Goal: Check status: Check status

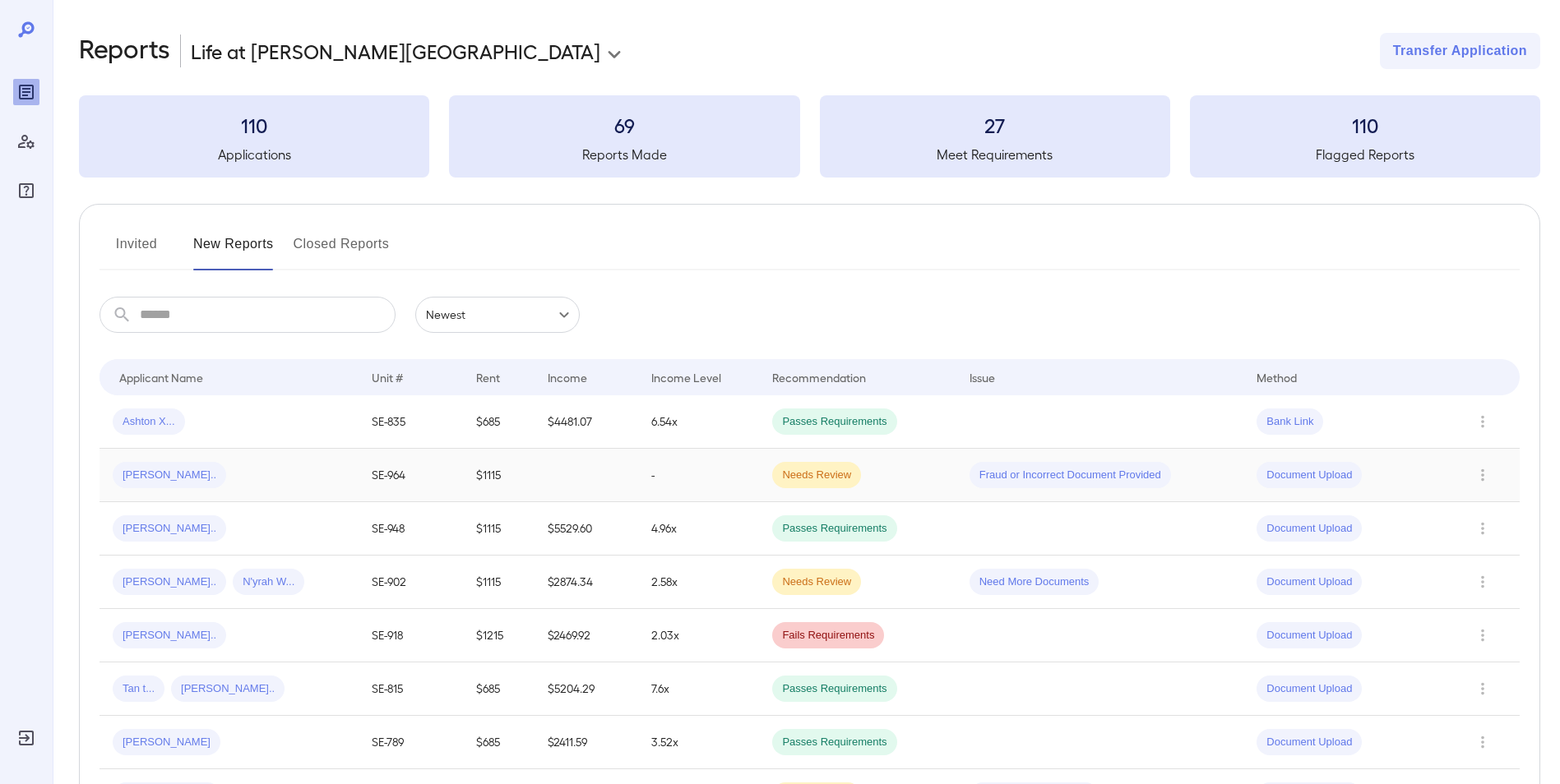
click at [652, 465] on td "-" at bounding box center [698, 475] width 122 height 54
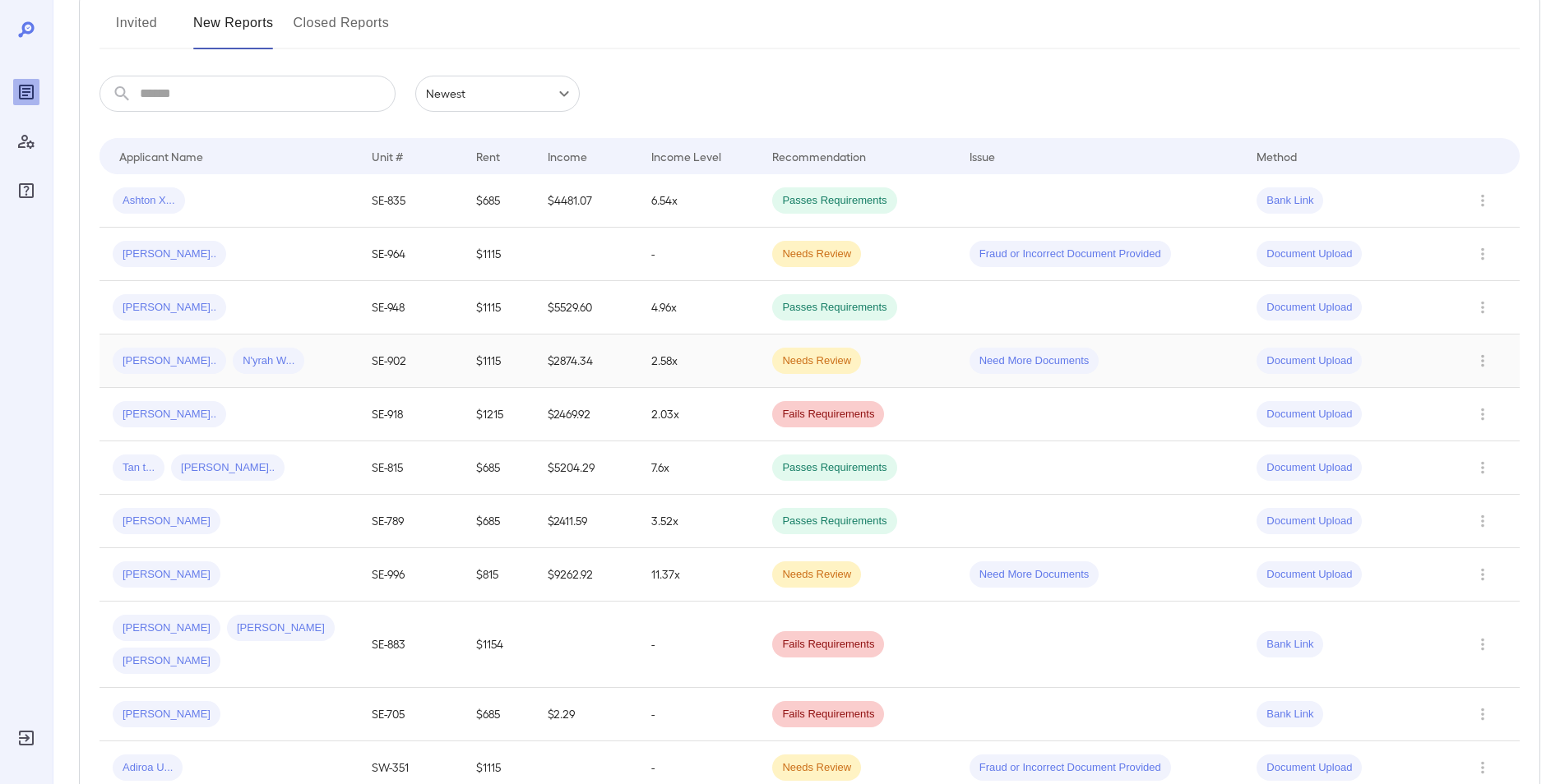
scroll to position [247, 0]
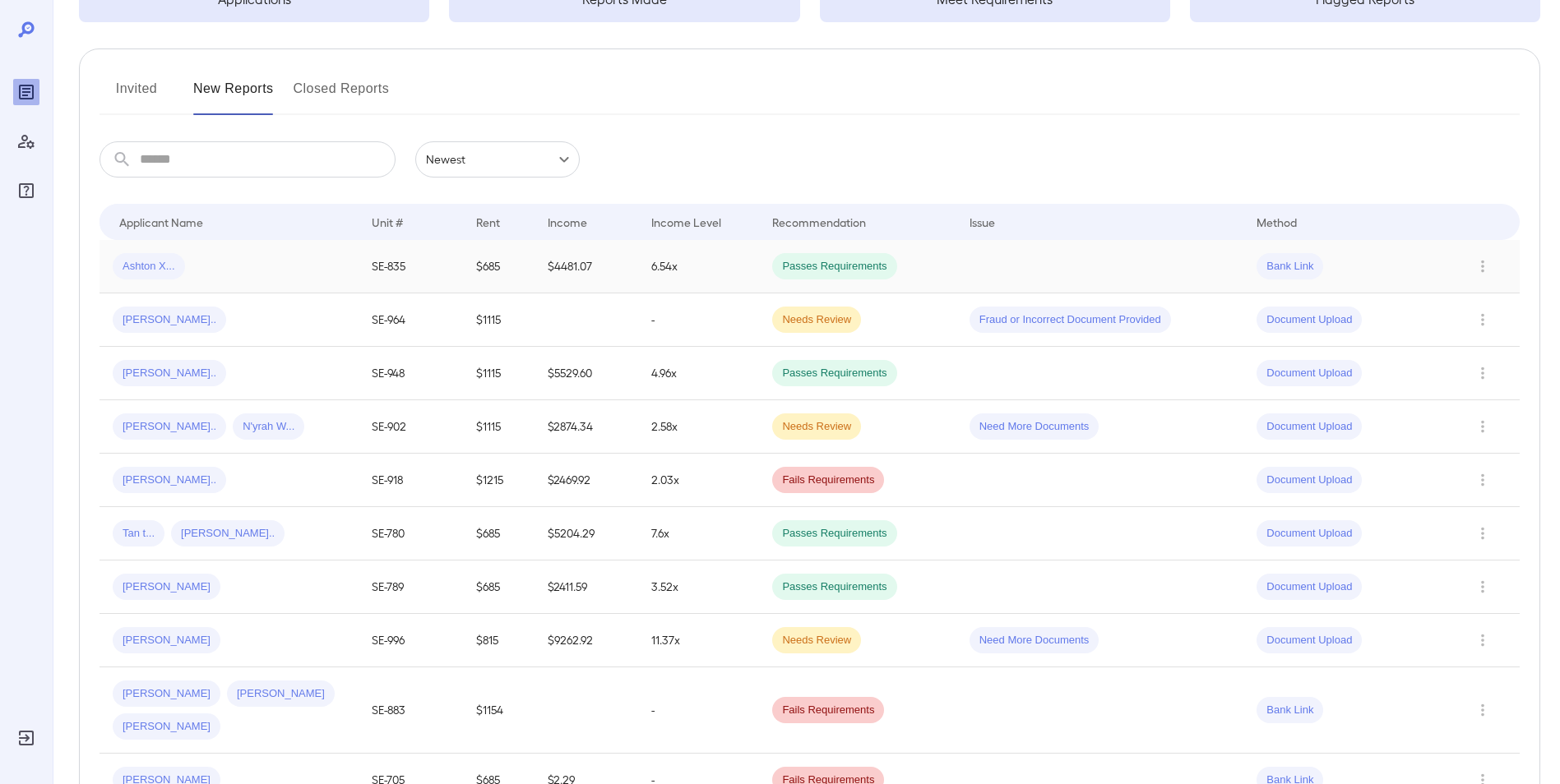
scroll to position [165, 0]
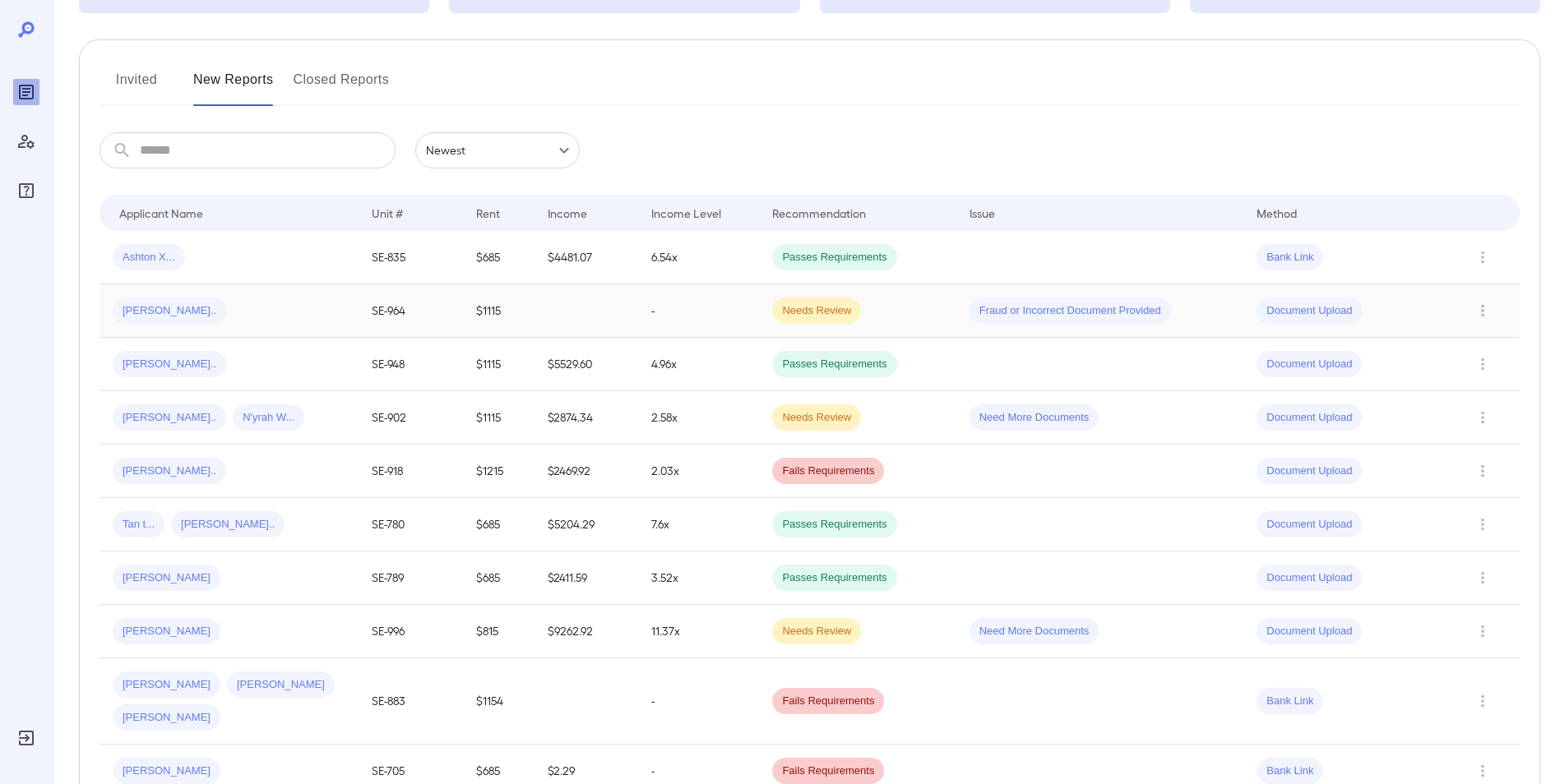
click at [245, 319] on div "Darnisha B..." at bounding box center [229, 310] width 233 height 26
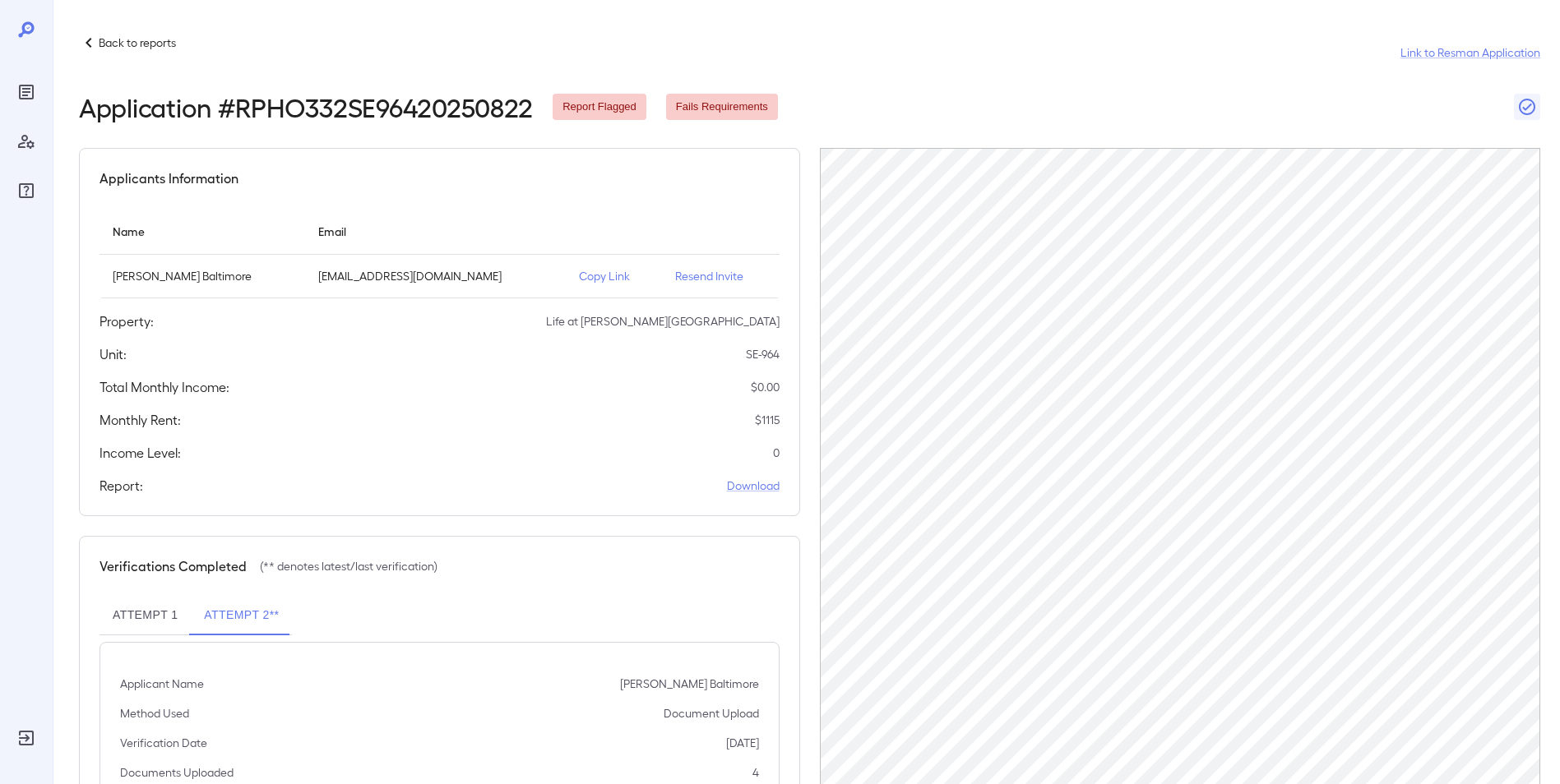
click at [114, 37] on p "Back to reports" at bounding box center [137, 42] width 77 height 16
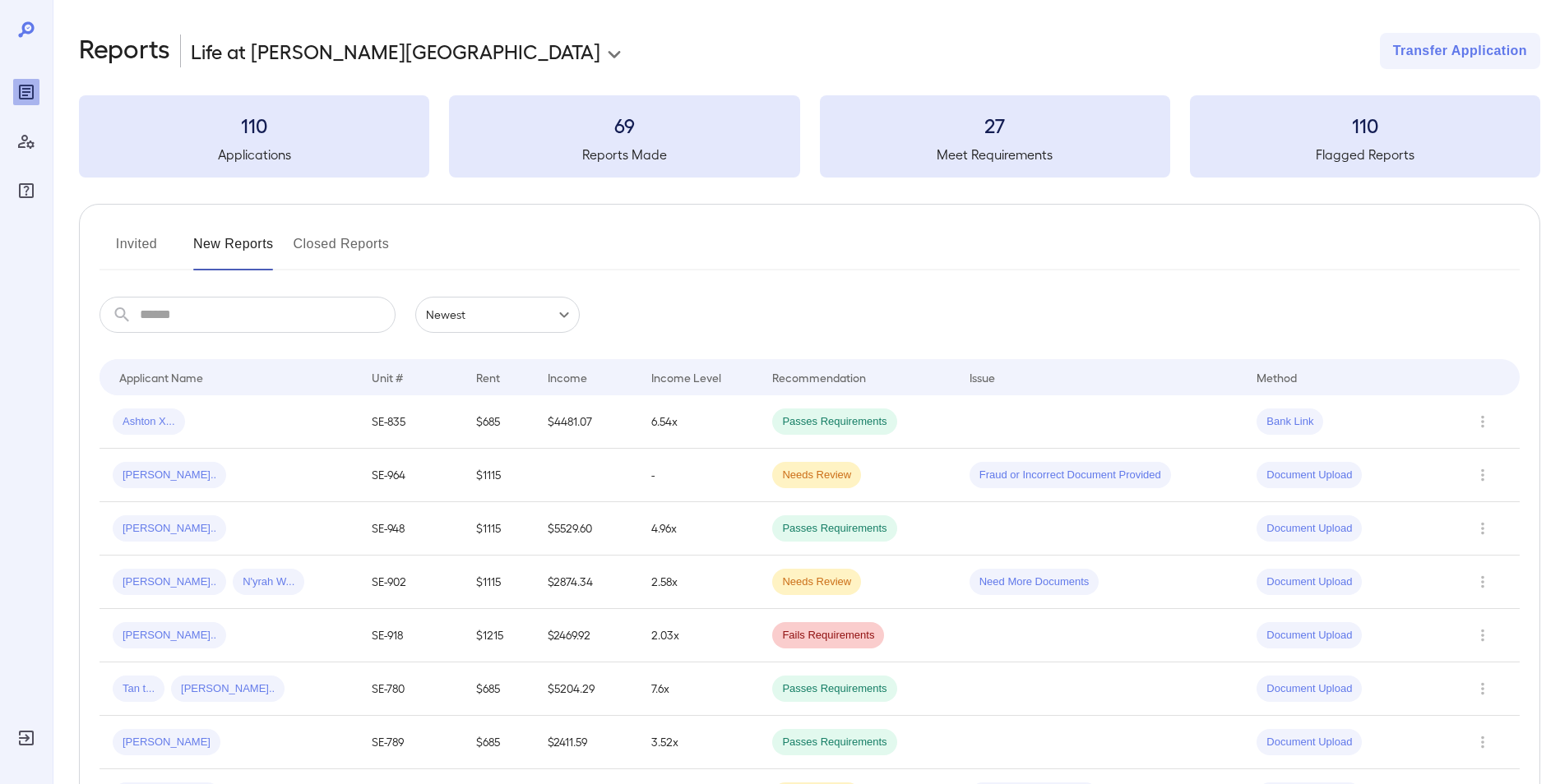
click at [269, 322] on input "text" at bounding box center [268, 314] width 256 height 37
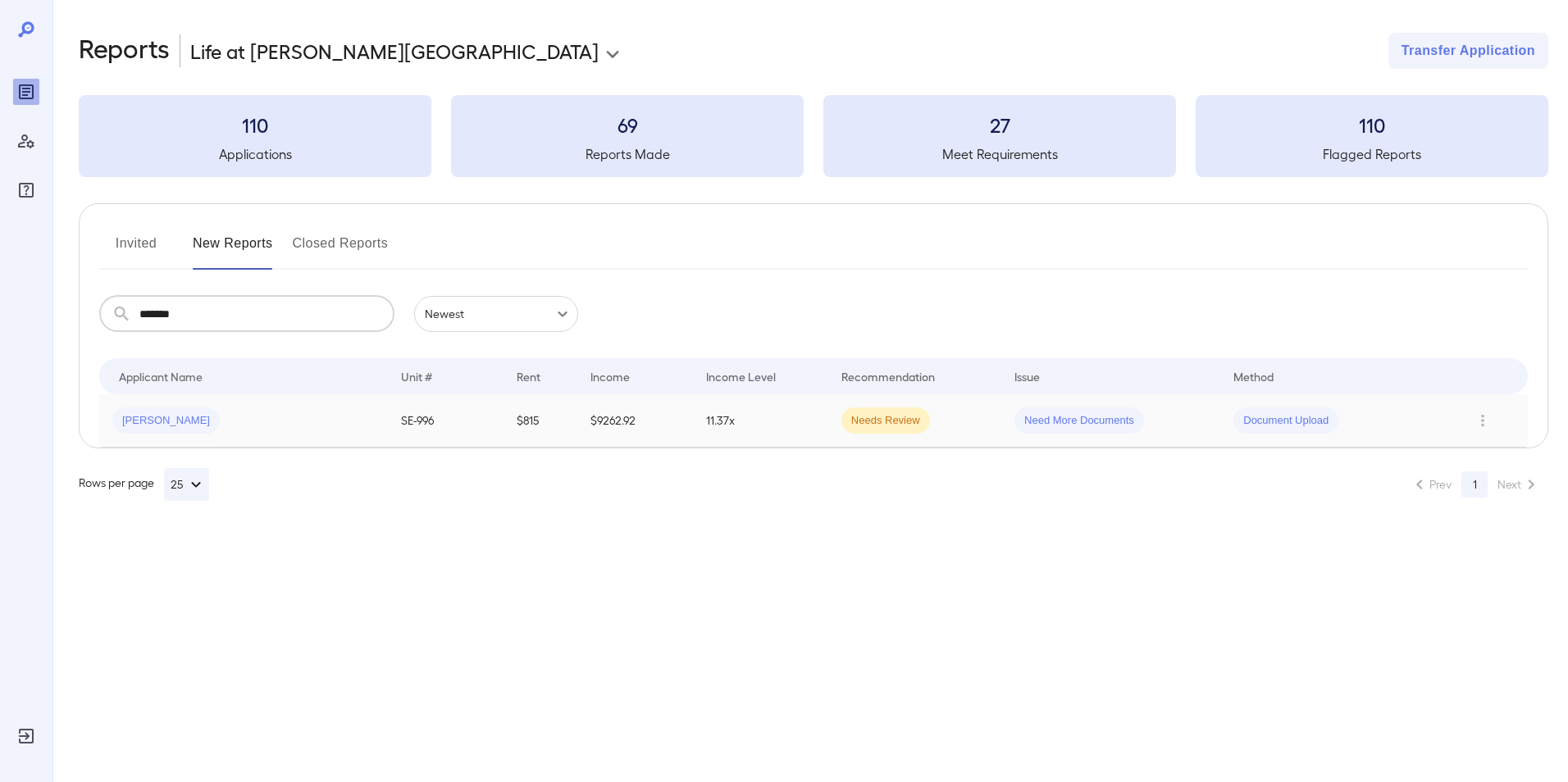
type input "*******"
click at [328, 411] on div "Maxwell J..." at bounding box center [244, 420] width 263 height 26
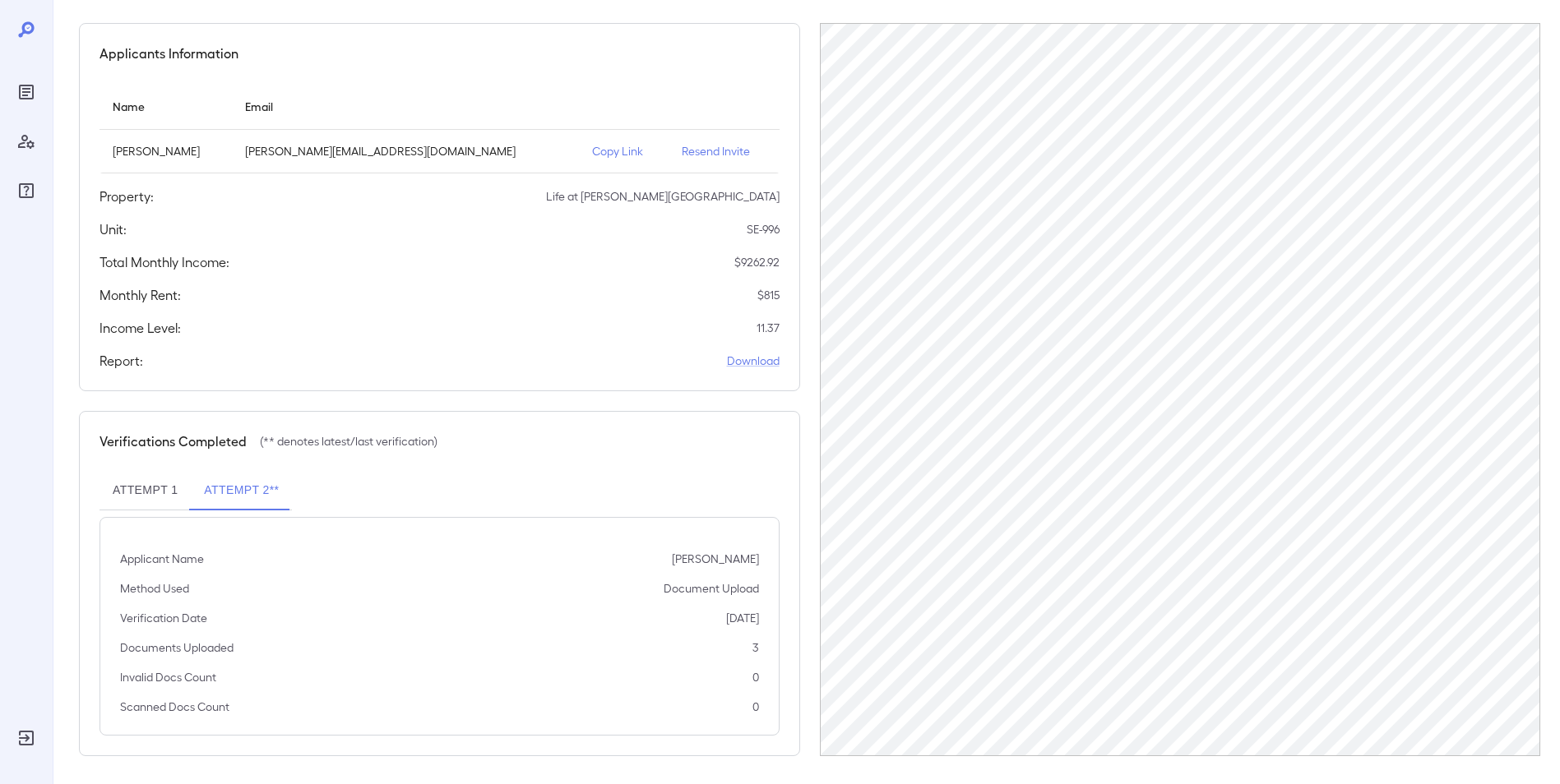
scroll to position [130, 0]
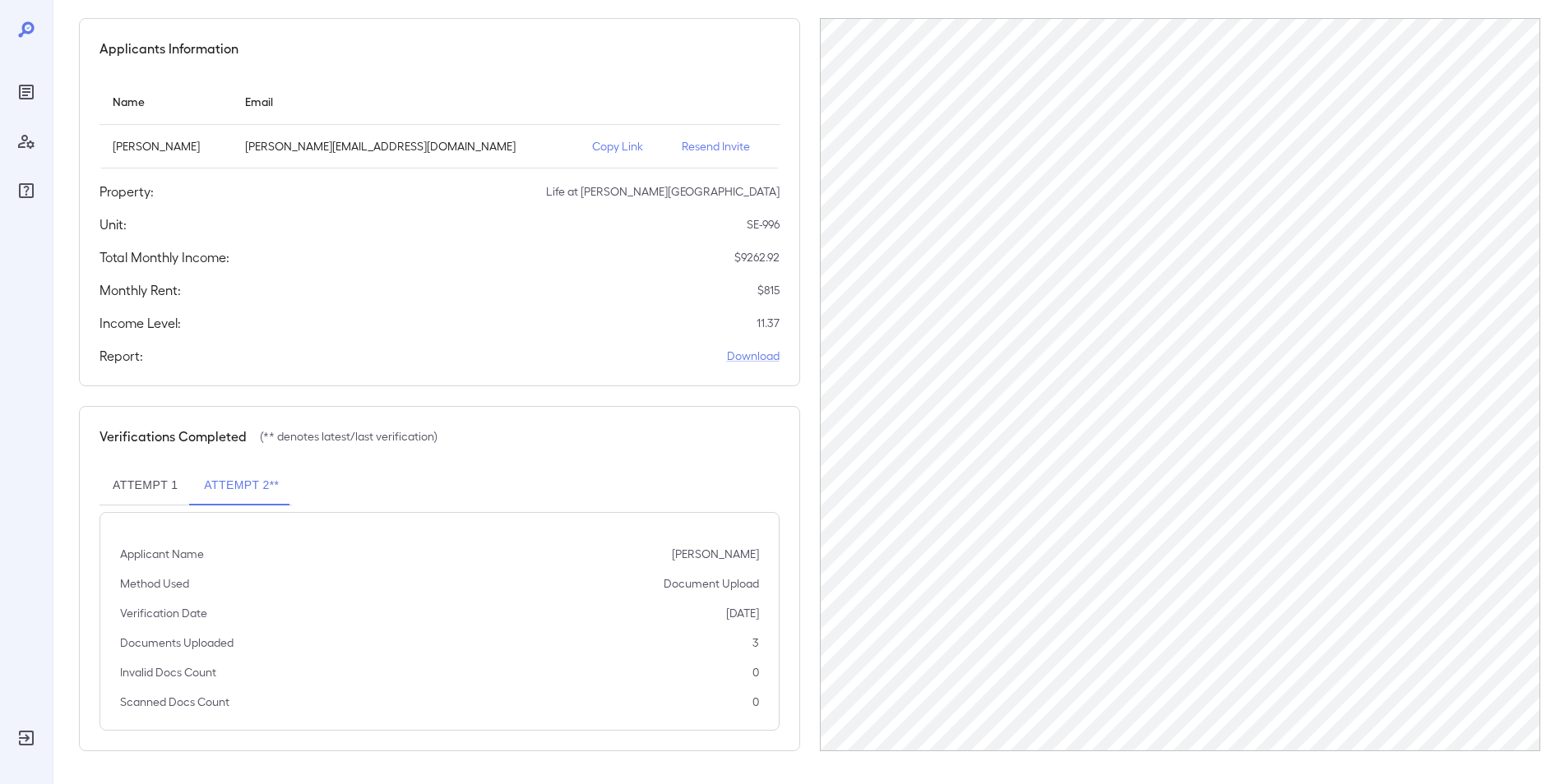
click at [164, 484] on button "Attempt 1" at bounding box center [144, 486] width 91 height 39
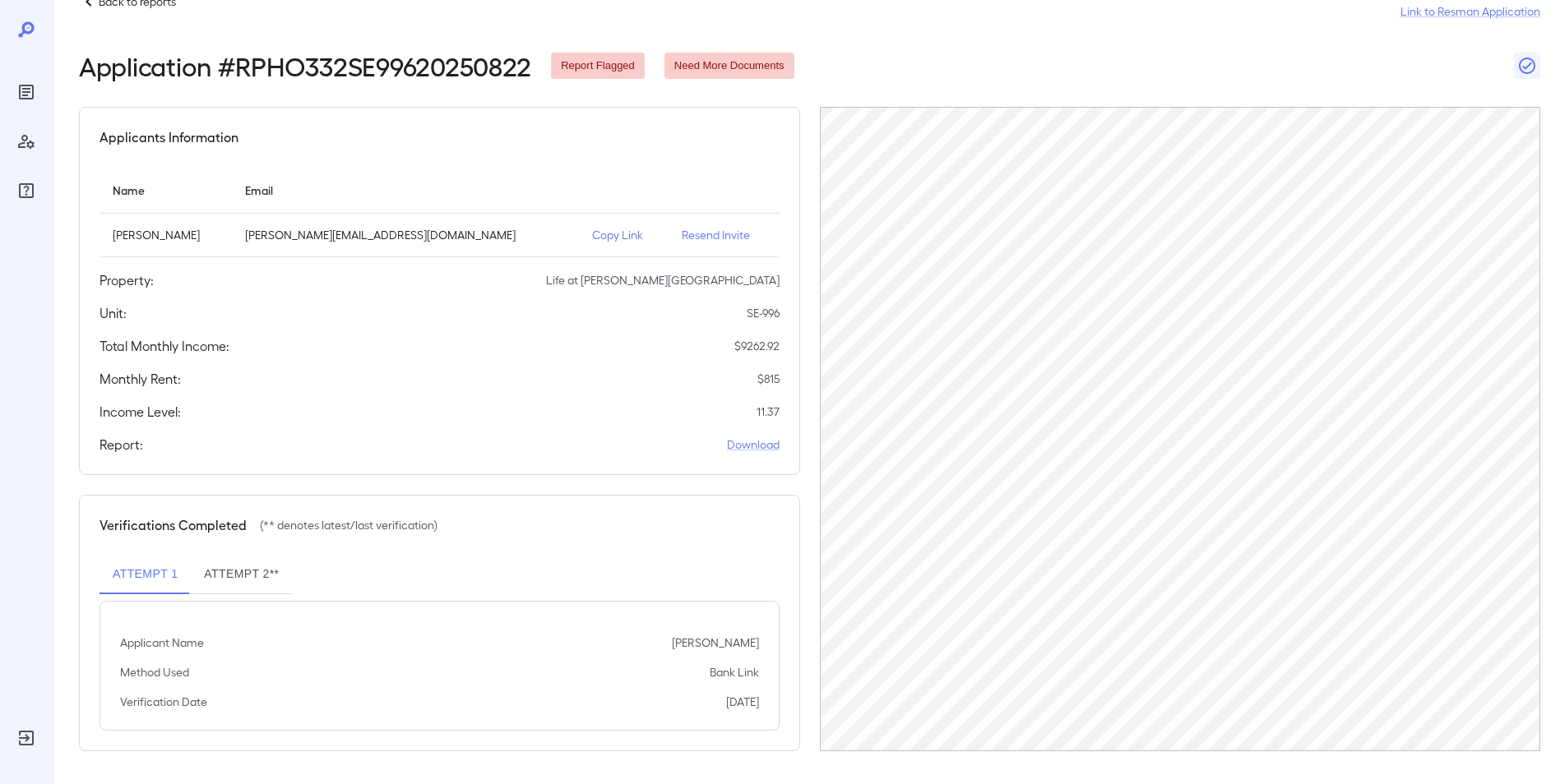
click at [222, 575] on button "Attempt 2**" at bounding box center [241, 574] width 101 height 39
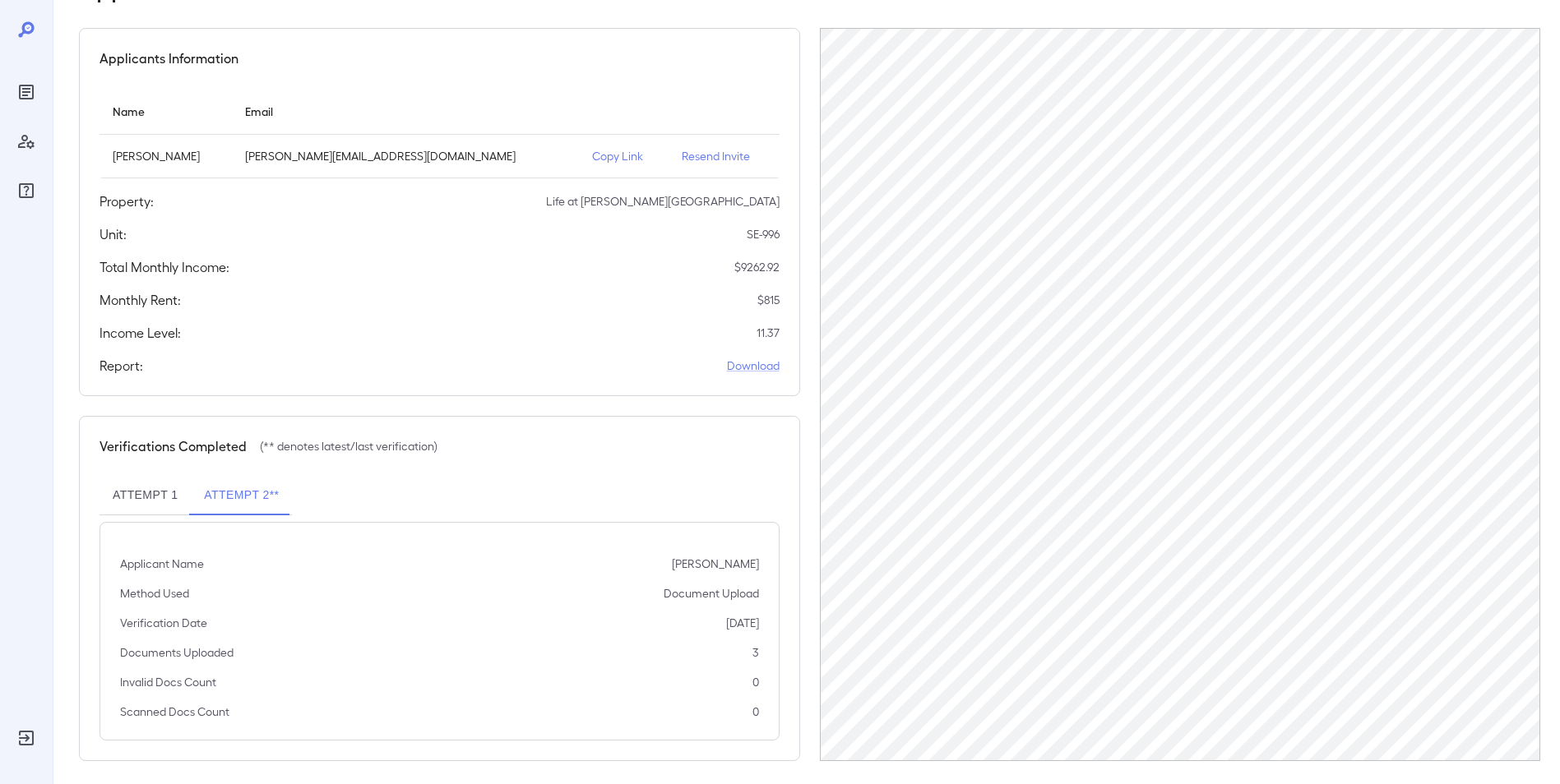
scroll to position [130, 0]
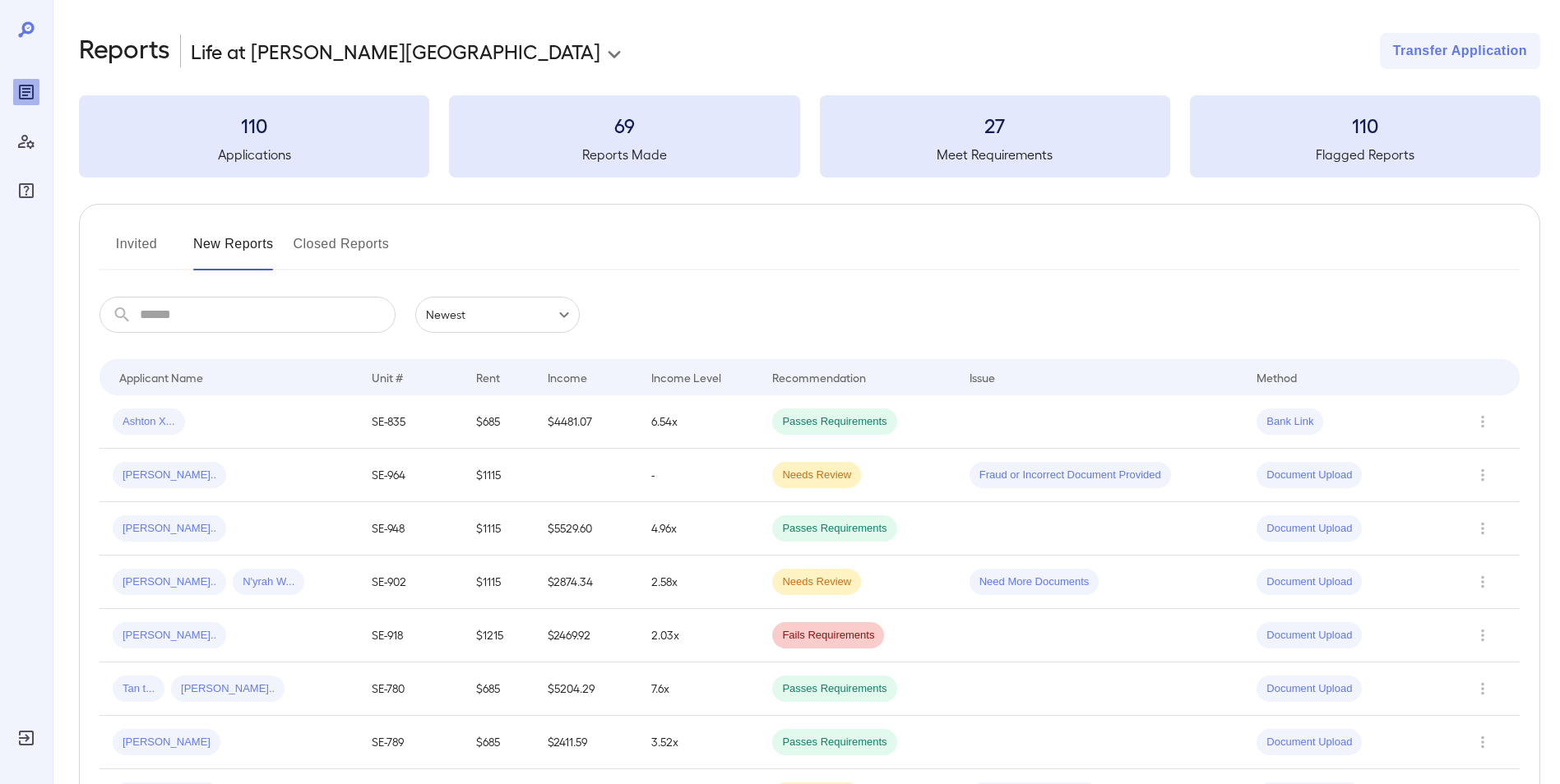
click at [254, 318] on input "text" at bounding box center [268, 314] width 256 height 37
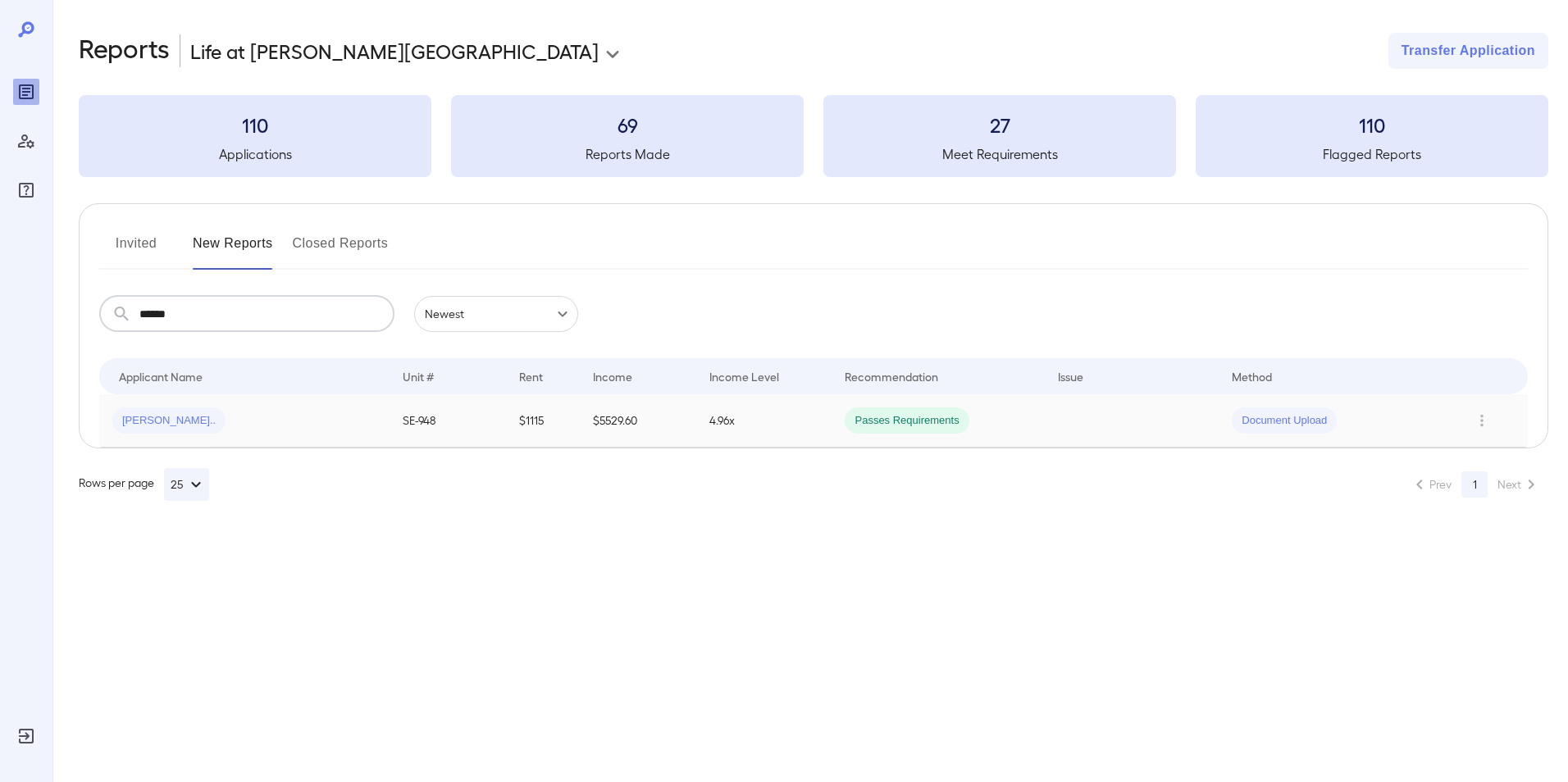
type input "******"
click at [390, 431] on tr "Stacey B... SE-948 $1115 $5529.60 4.96x Passes Requirements Document Upload" at bounding box center [813, 421] width 1428 height 53
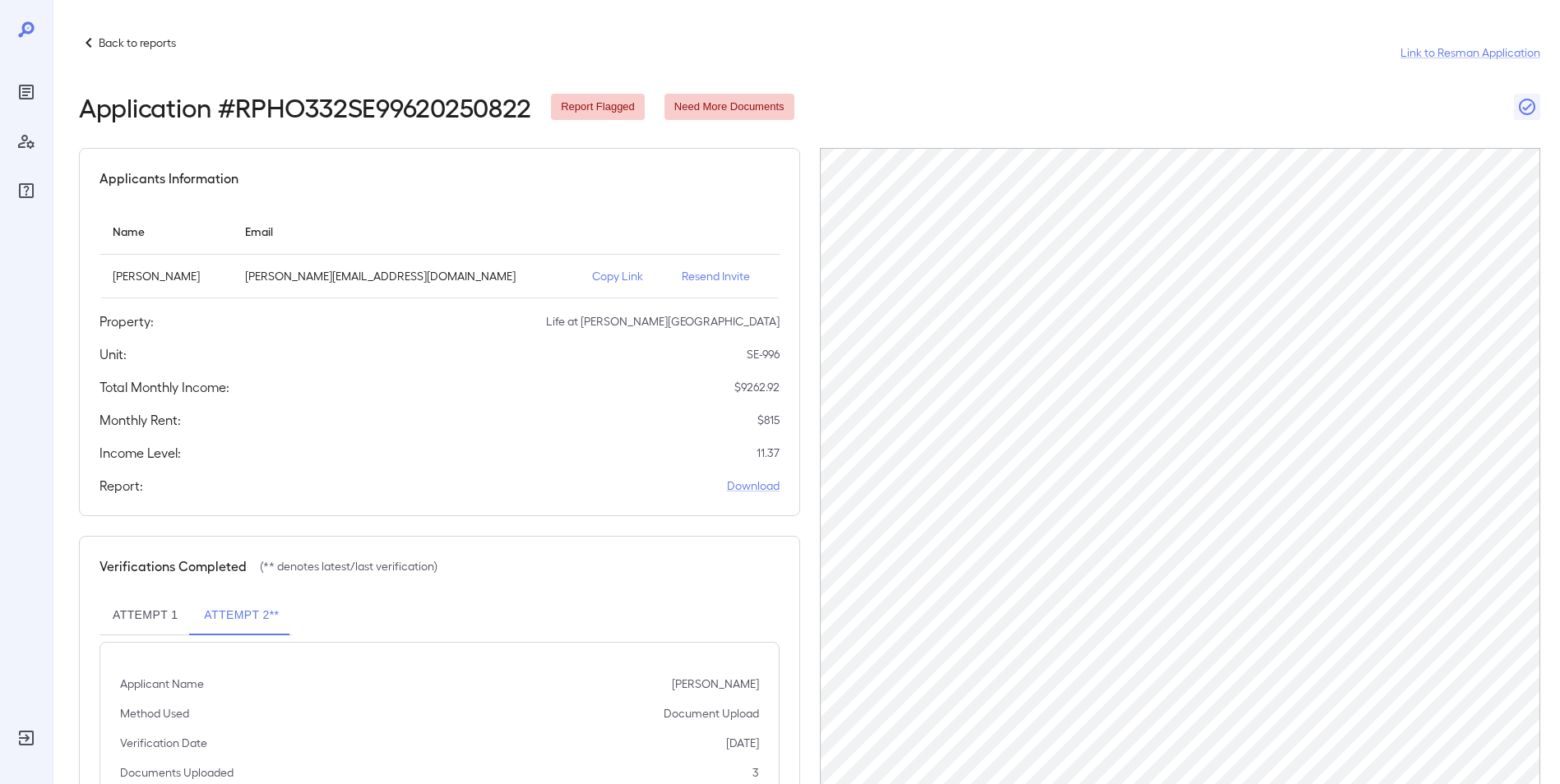
click at [435, 426] on div "Monthly Rent: $ 815" at bounding box center [439, 420] width 680 height 20
